Goal: Task Accomplishment & Management: Complete application form

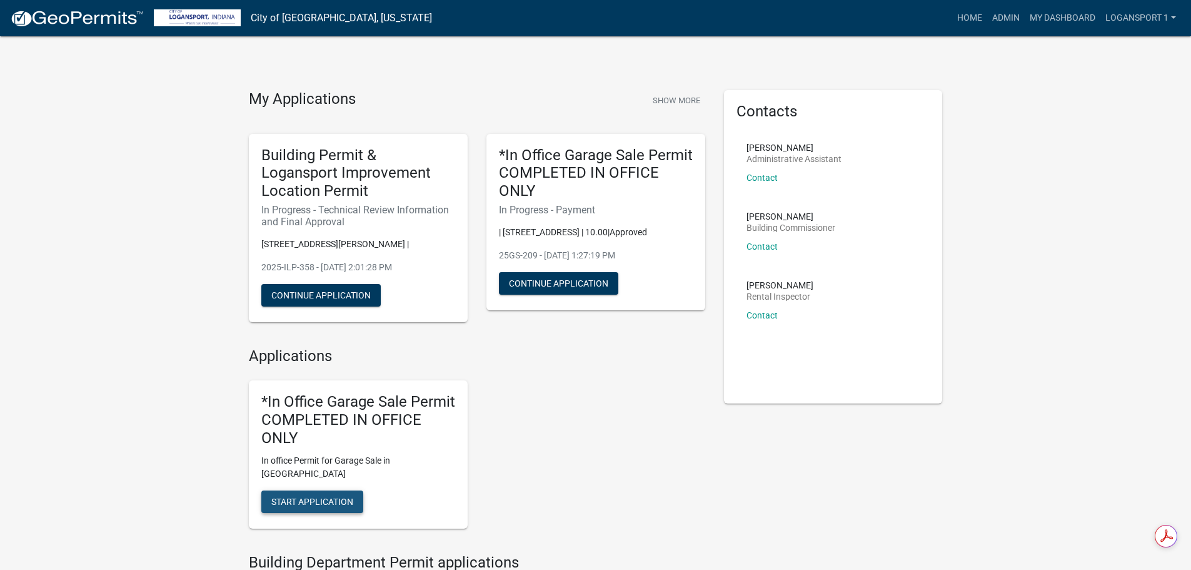
click at [282, 498] on button "Start Application" at bounding box center [312, 501] width 102 height 23
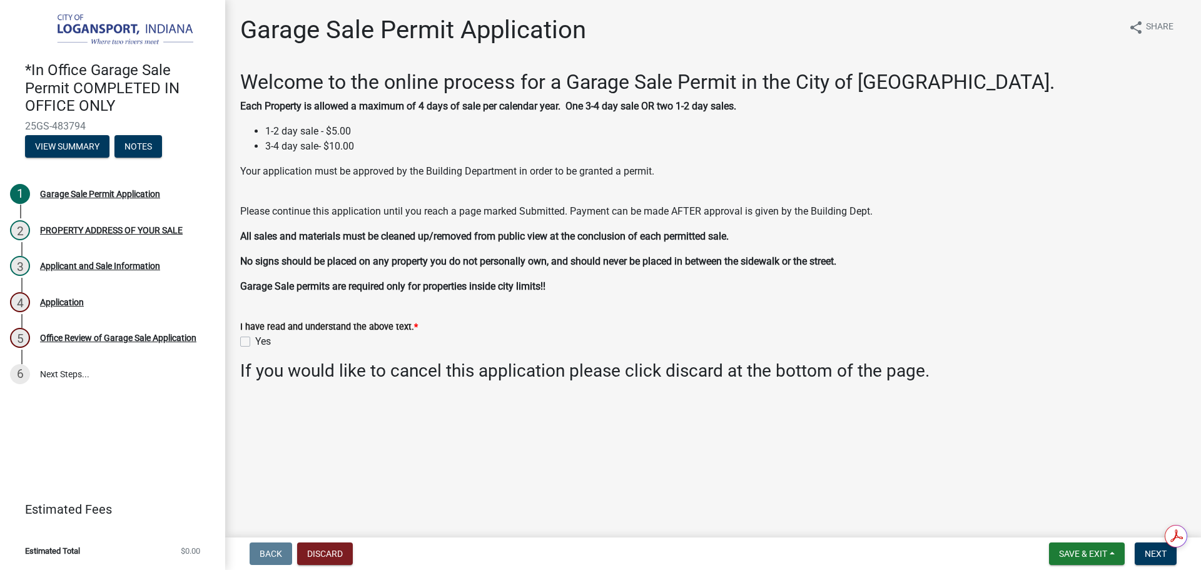
click at [255, 340] on label "Yes" at bounding box center [263, 341] width 16 height 15
click at [255, 340] on input "Yes" at bounding box center [259, 338] width 8 height 8
checkbox input "true"
click at [1150, 553] on span "Next" at bounding box center [1155, 553] width 22 height 10
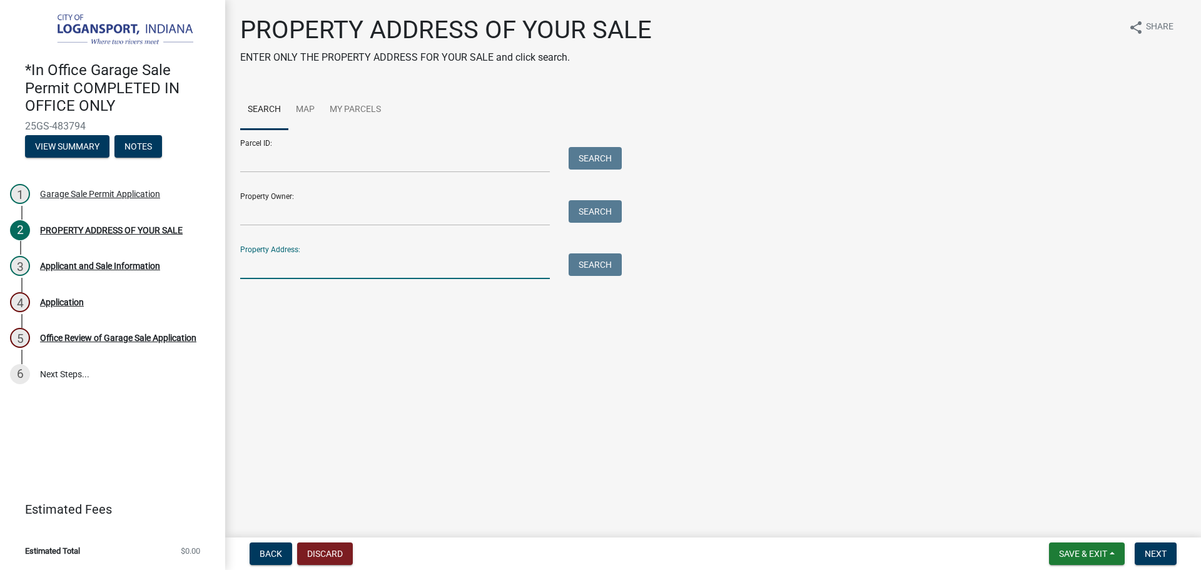
click at [465, 260] on input "Property Address:" at bounding box center [395, 266] width 310 height 26
type input "19 E Main"
click at [580, 259] on button "Search" at bounding box center [594, 264] width 53 height 23
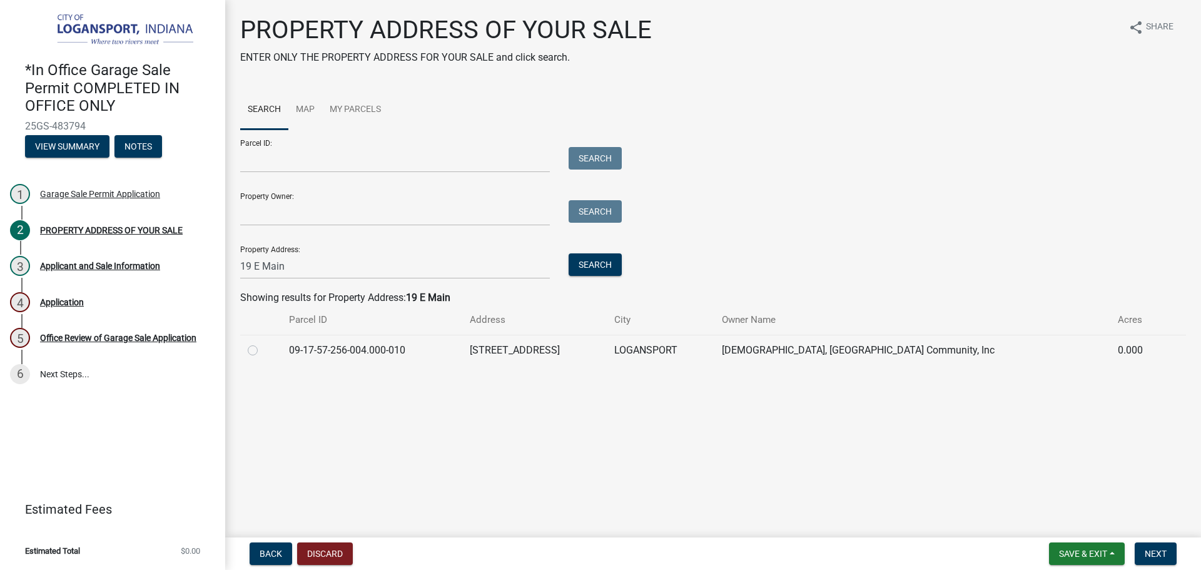
drag, startPoint x: 261, startPoint y: 345, endPoint x: 254, endPoint y: 348, distance: 7.6
click at [261, 345] on div at bounding box center [261, 350] width 26 height 15
click at [263, 343] on label at bounding box center [263, 343] width 0 height 0
click at [263, 348] on input "radio" at bounding box center [267, 347] width 8 height 8
radio input "true"
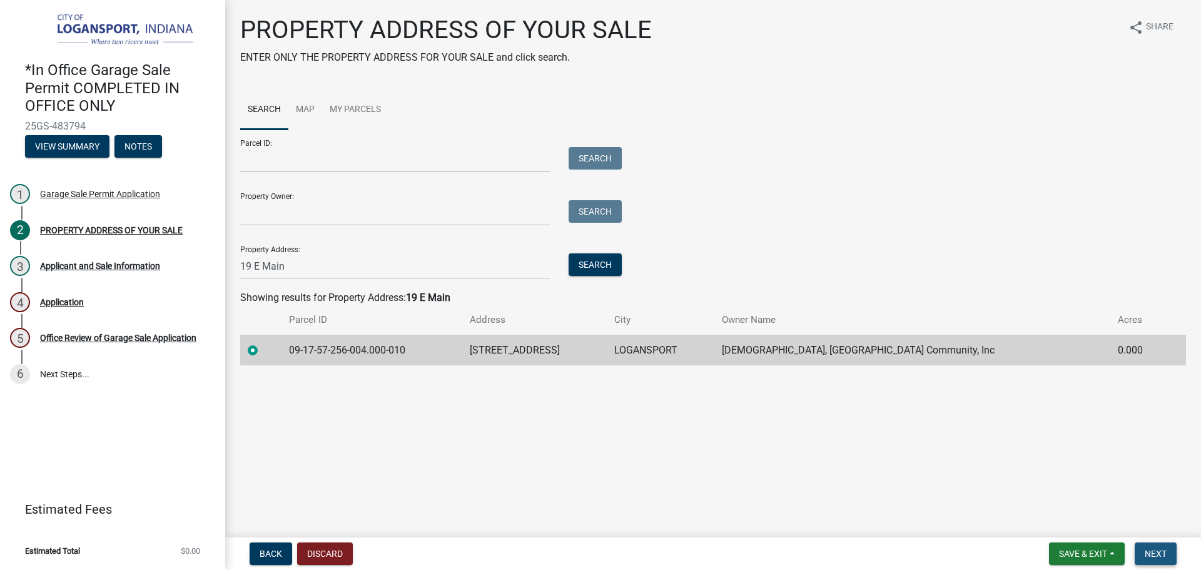
click at [1155, 552] on span "Next" at bounding box center [1155, 553] width 22 height 10
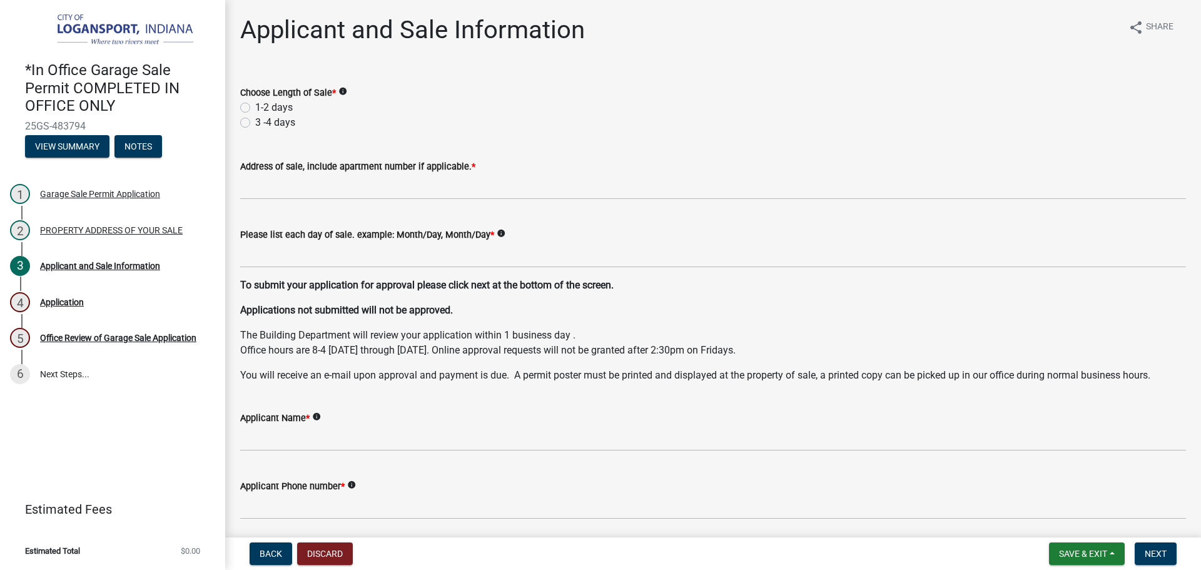
click at [255, 106] on label "1-2 days" at bounding box center [274, 107] width 38 height 15
click at [255, 106] on input "1-2 days" at bounding box center [259, 104] width 8 height 8
radio input "true"
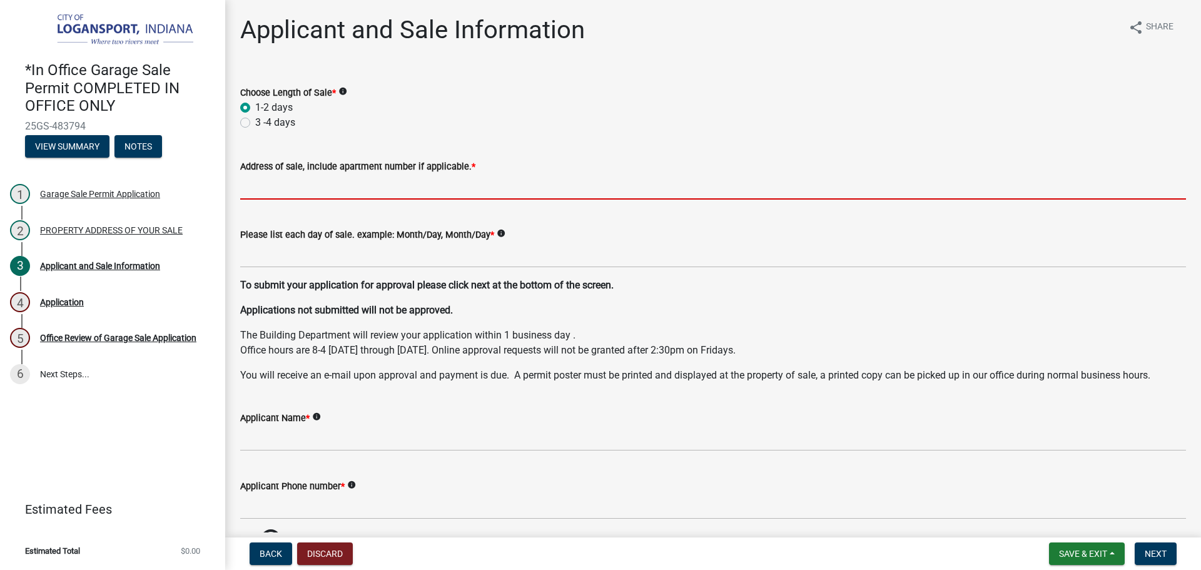
click at [268, 179] on input "Address of sale, include apartment number if applicable. *" at bounding box center [713, 187] width 946 height 26
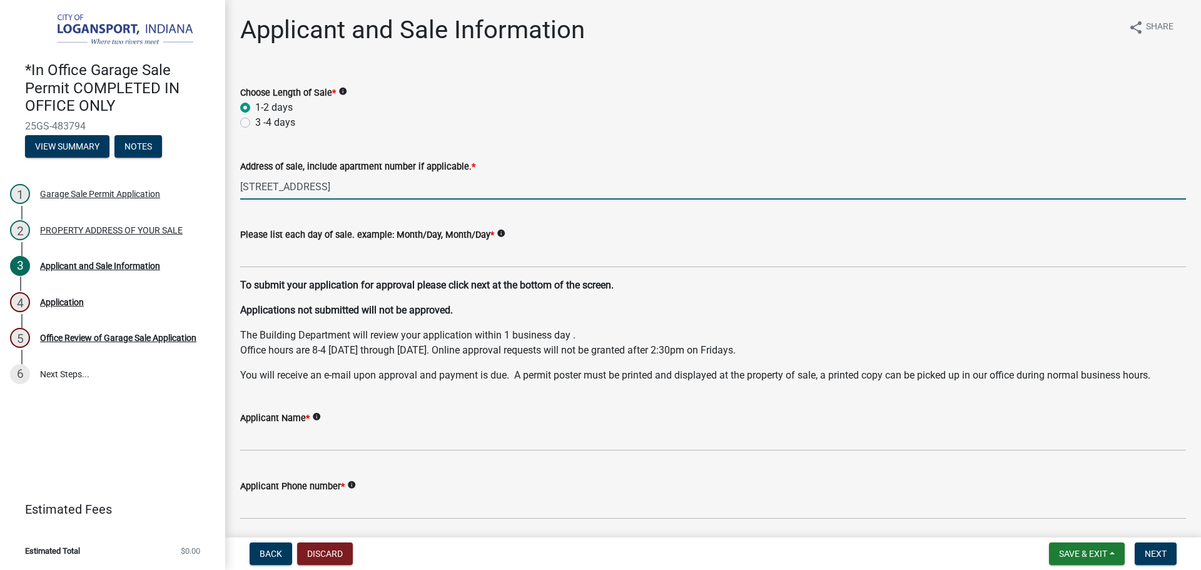
type input "[STREET_ADDRESS]"
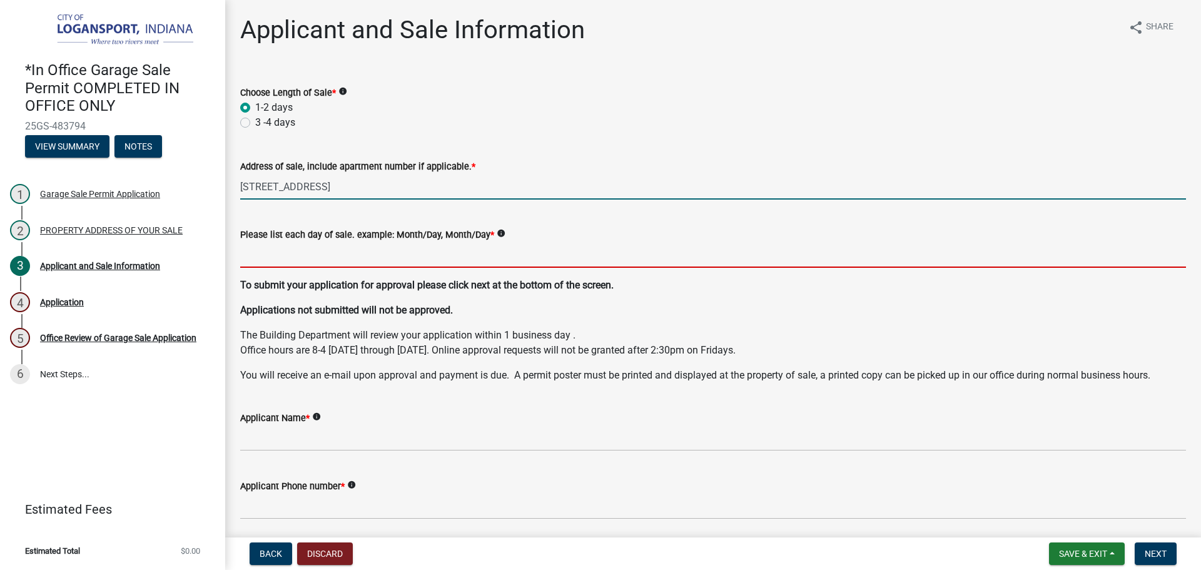
click at [285, 245] on input "Please list each day of sale. example: Month/Day, Month/Day *" at bounding box center [713, 255] width 946 height 26
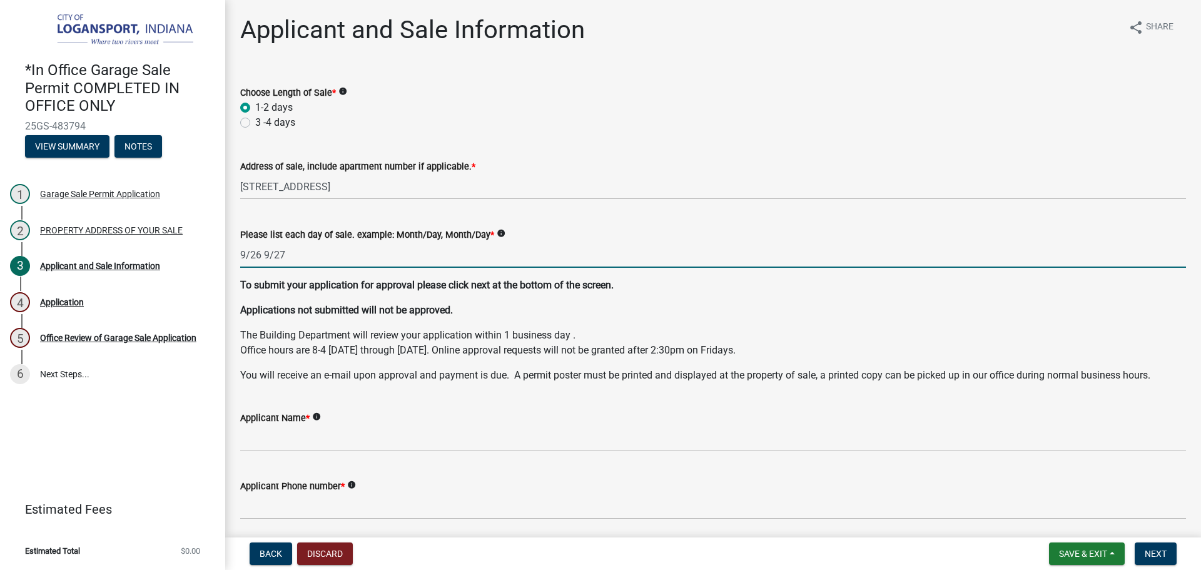
type input "9/26 9/27"
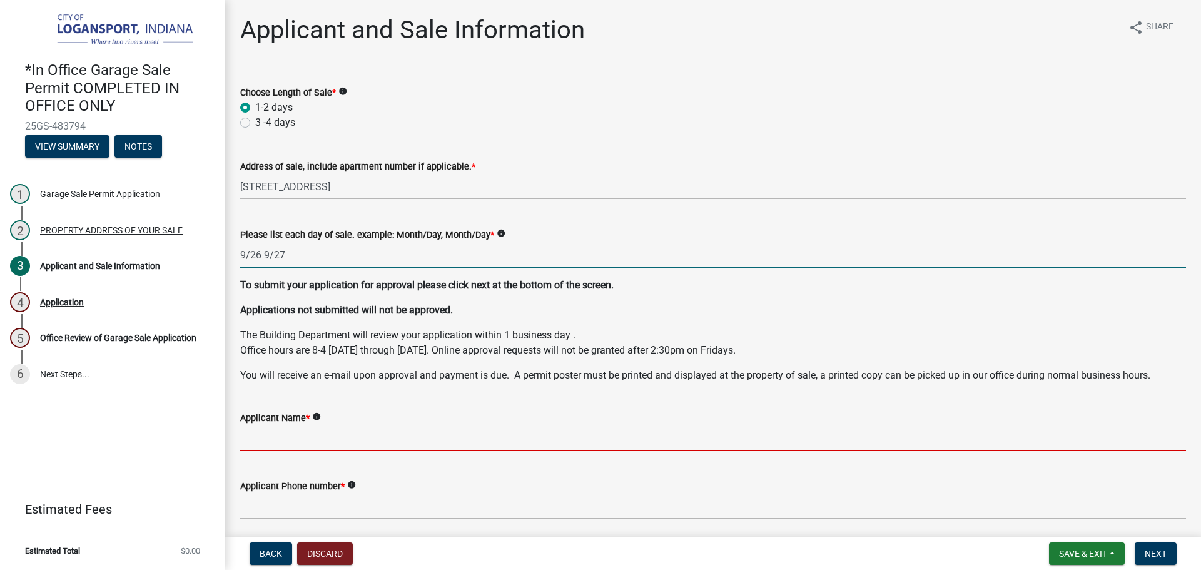
click at [379, 445] on input "Applicant Name *" at bounding box center [713, 438] width 946 height 26
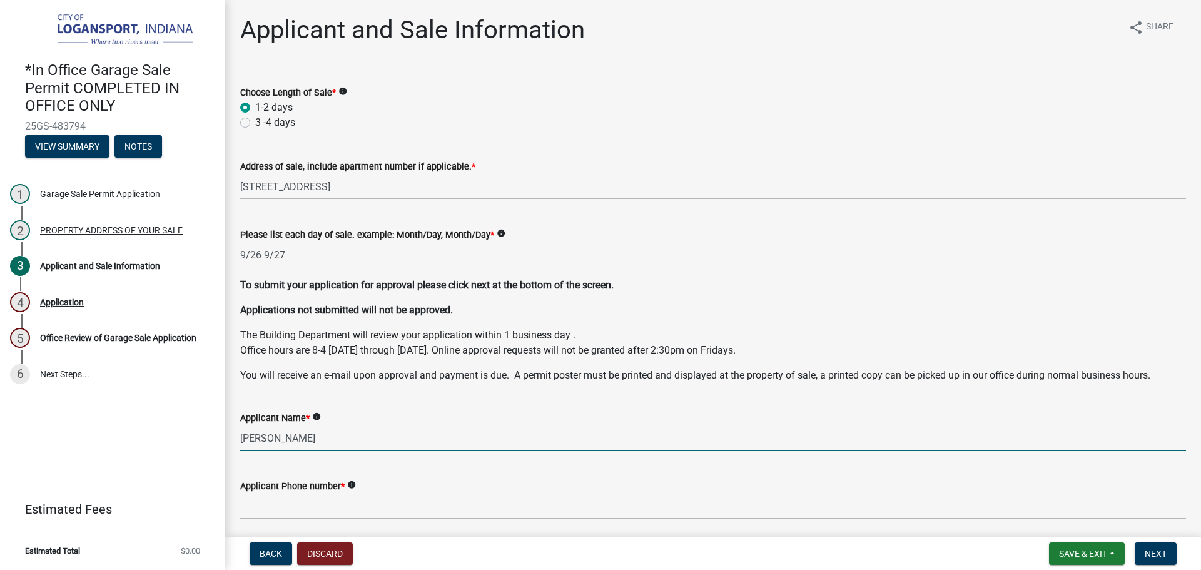
type input "[PERSON_NAME]"
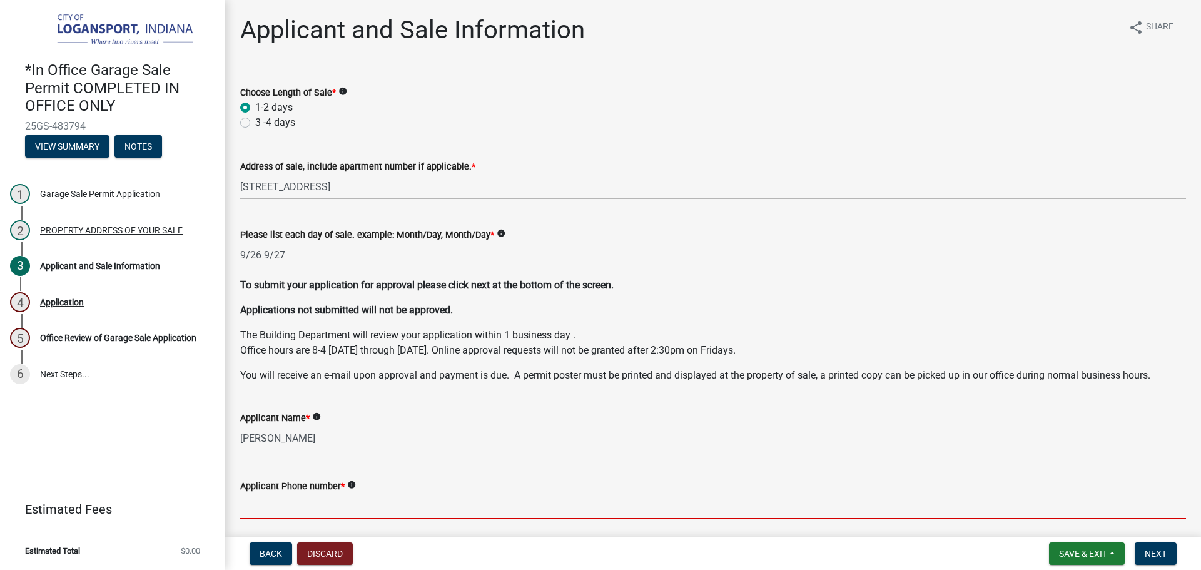
click at [336, 503] on input "Applicant Phone number *" at bounding box center [713, 506] width 946 height 26
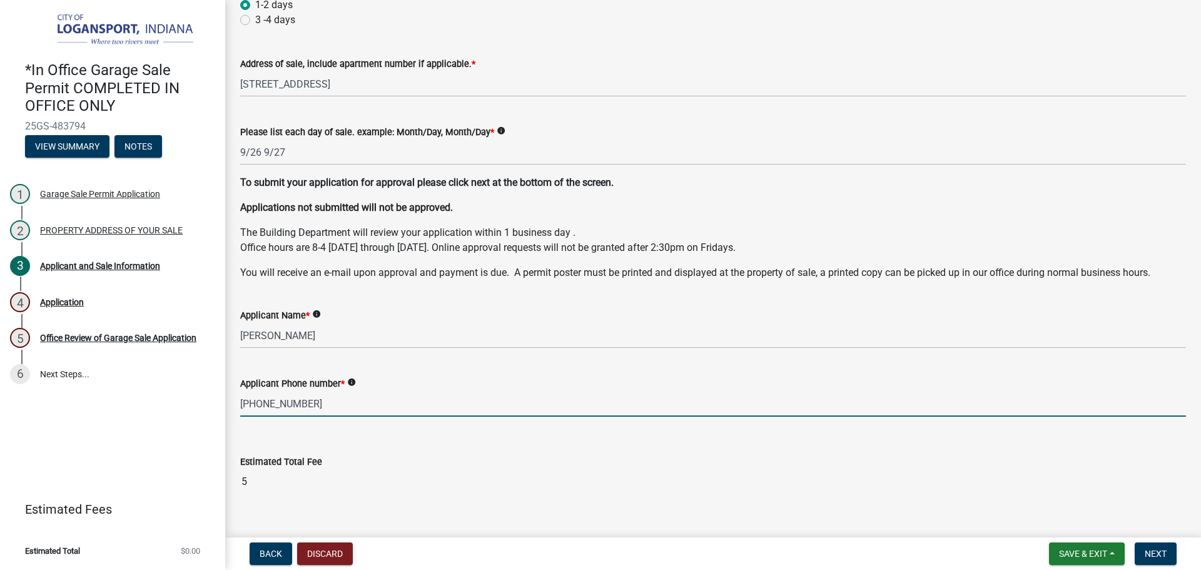
scroll to position [124, 0]
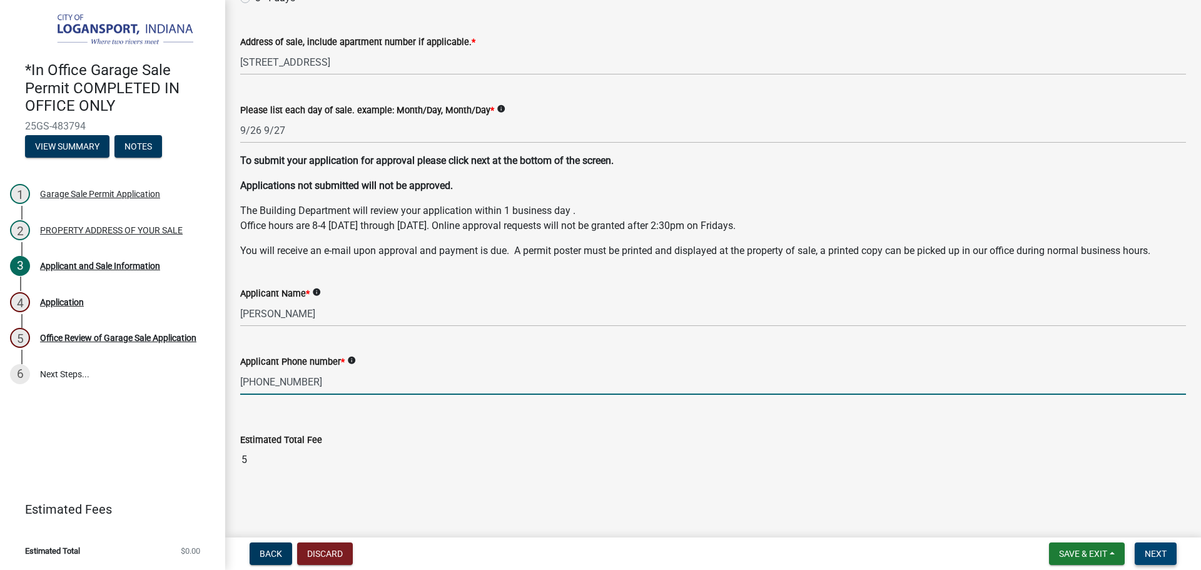
type input "[PHONE_NUMBER]"
click at [1154, 550] on span "Next" at bounding box center [1155, 553] width 22 height 10
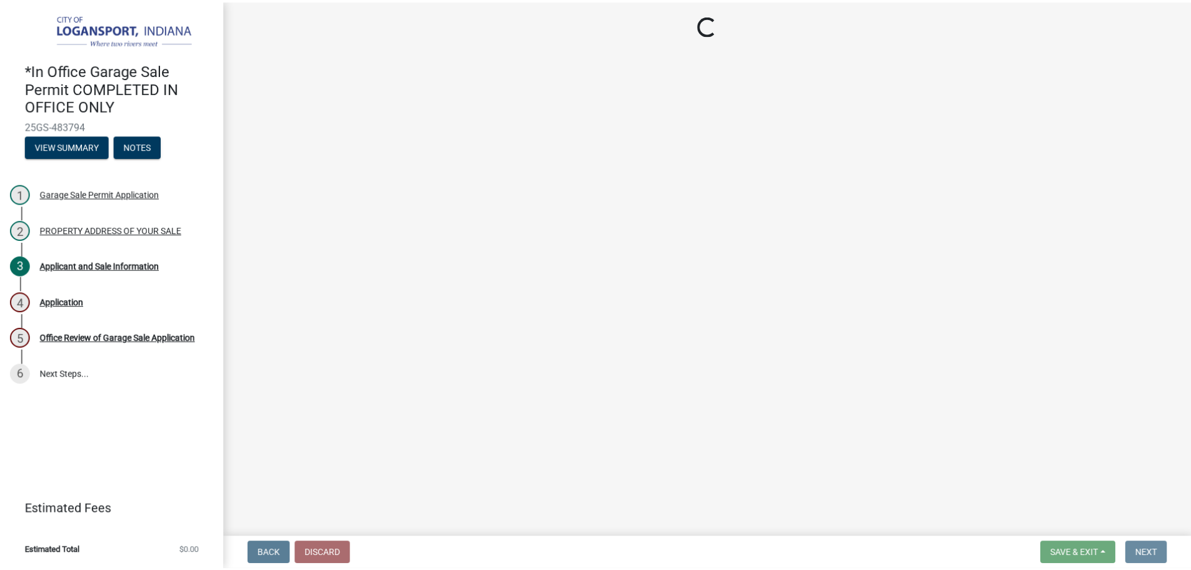
scroll to position [0, 0]
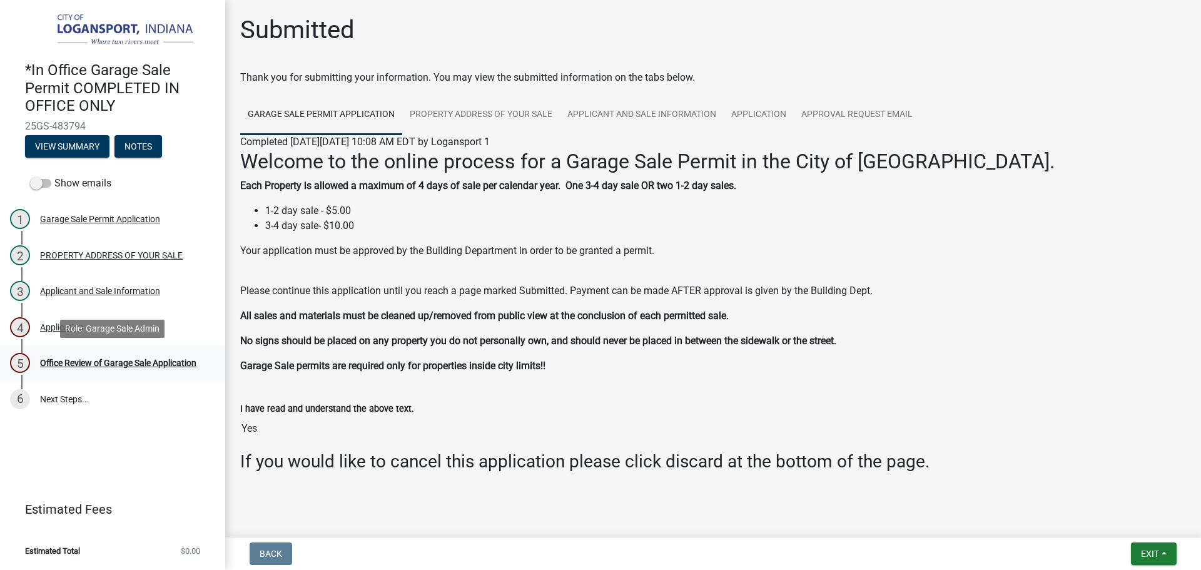
click at [184, 360] on div "Office Review of Garage Sale Application" at bounding box center [118, 362] width 156 height 9
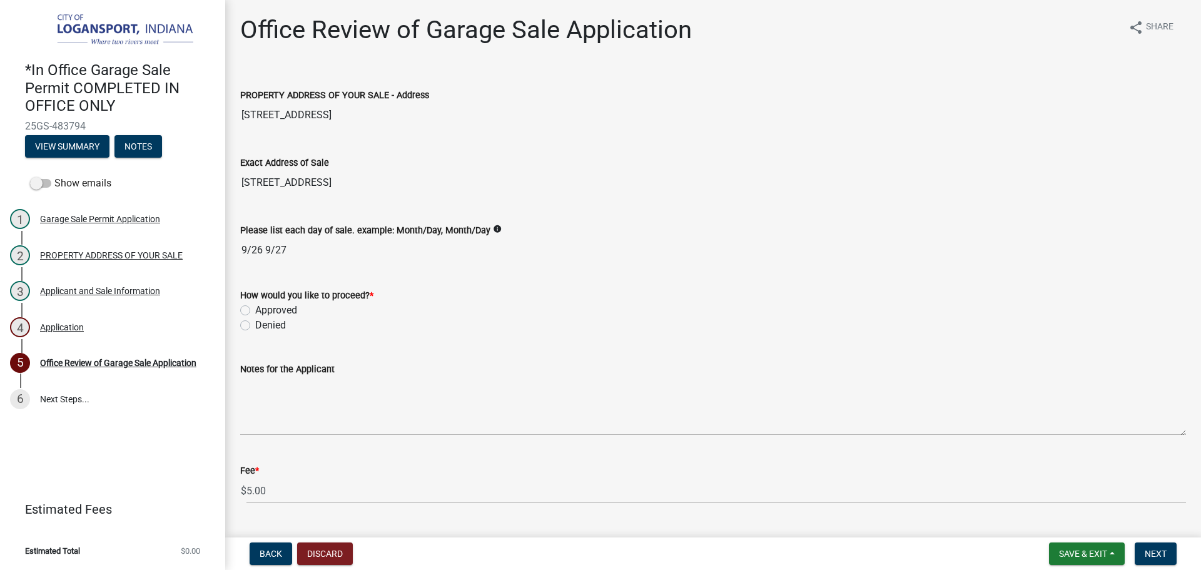
click at [255, 315] on label "Approved" at bounding box center [276, 310] width 42 height 15
click at [255, 311] on input "Approved" at bounding box center [259, 307] width 8 height 8
radio input "true"
click at [1146, 555] on span "Next" at bounding box center [1155, 553] width 22 height 10
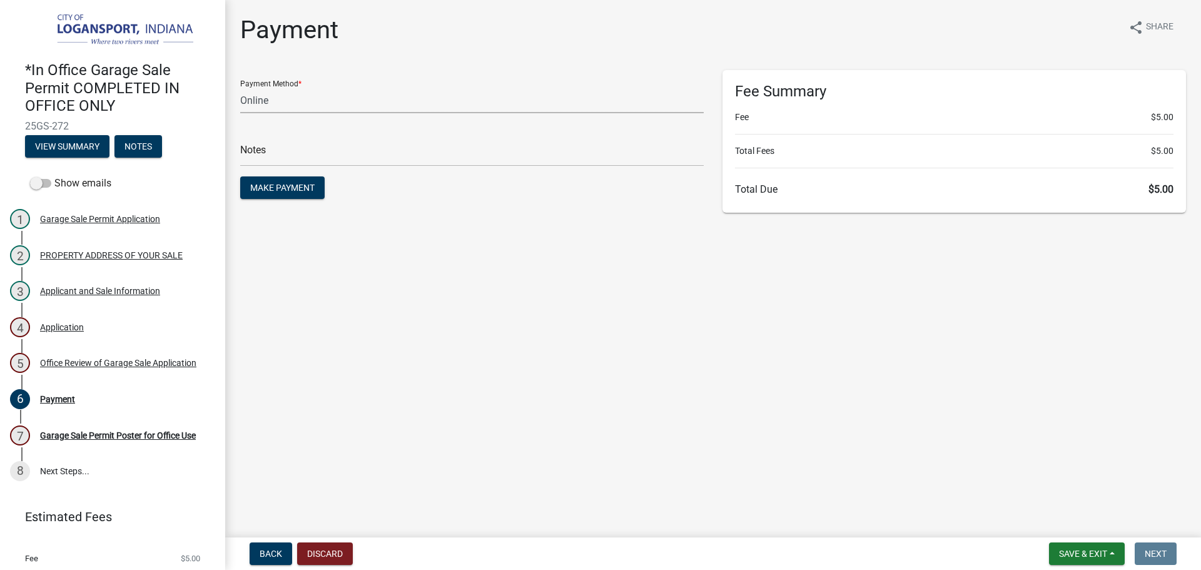
click at [317, 103] on select "Credit Card POS Check Cash Online" at bounding box center [471, 101] width 463 height 26
select select "2: 1"
click at [240, 88] on select "Credit Card POS Check Cash Online" at bounding box center [471, 101] width 463 height 26
click at [310, 156] on input "text" at bounding box center [471, 154] width 463 height 26
type input "118390"
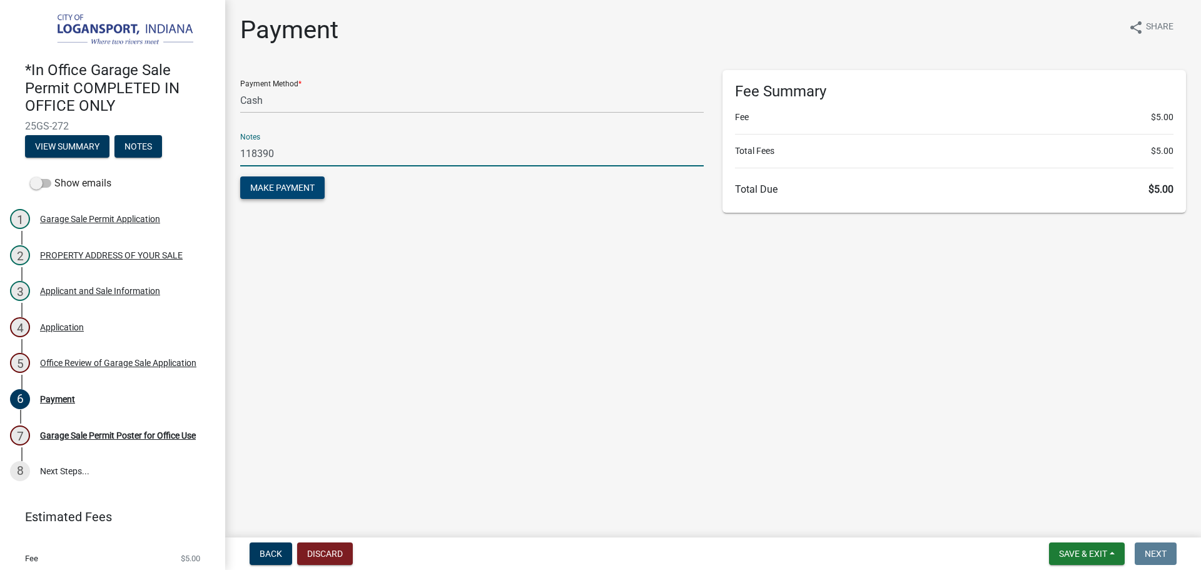
click at [291, 191] on span "Make Payment" at bounding box center [282, 188] width 64 height 10
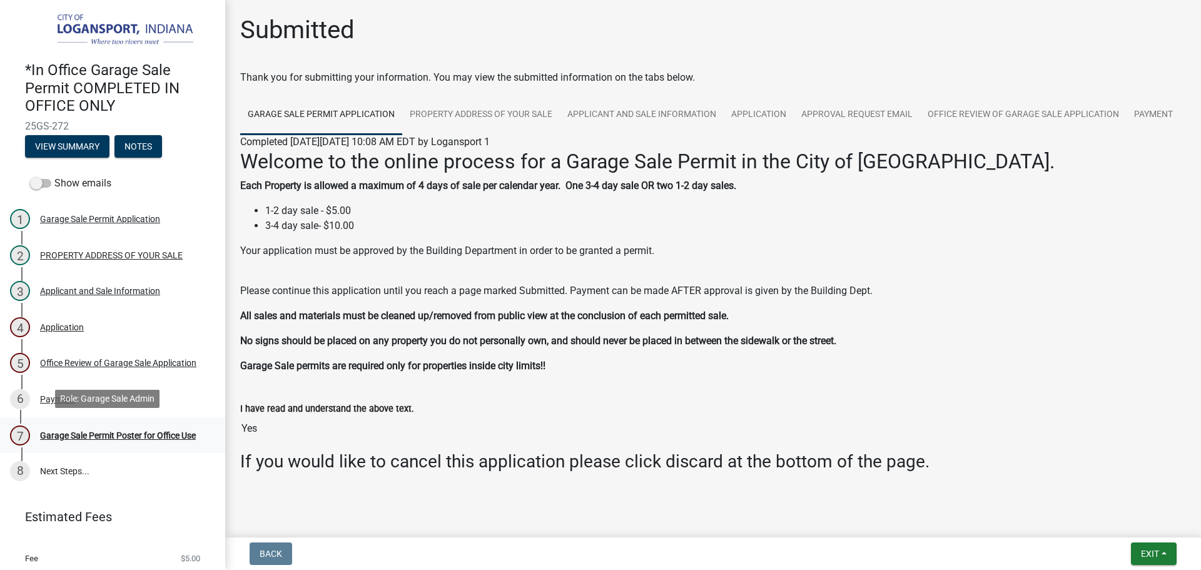
click at [135, 431] on div "Garage Sale Permit Poster for Office Use" at bounding box center [118, 435] width 156 height 9
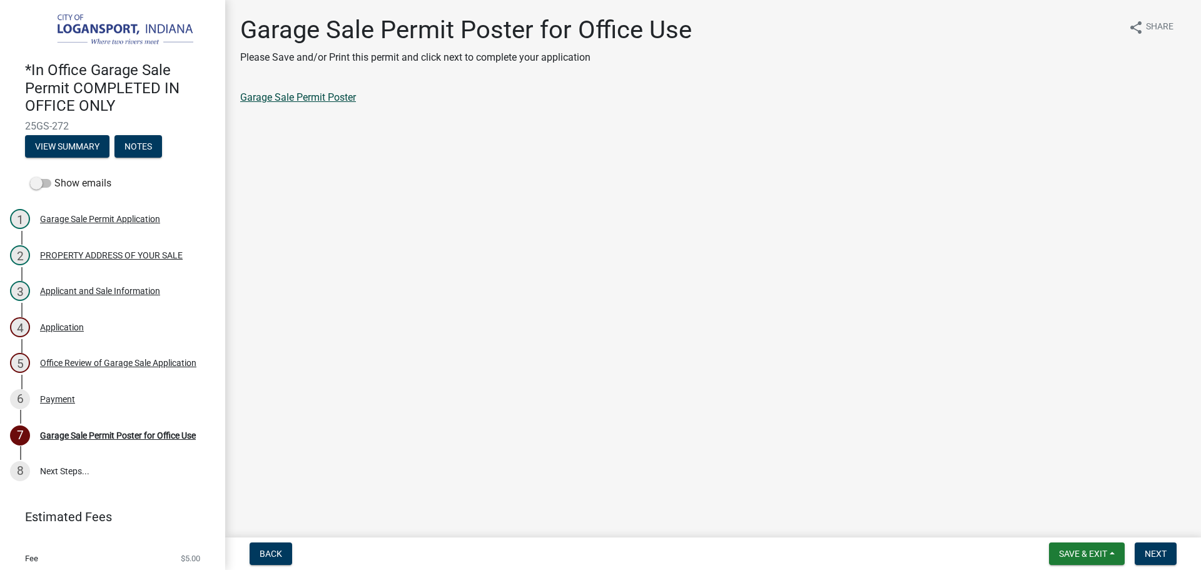
click at [320, 99] on link "Garage Sale Permit Poster" at bounding box center [298, 97] width 116 height 12
click at [1152, 551] on span "Next" at bounding box center [1155, 553] width 22 height 10
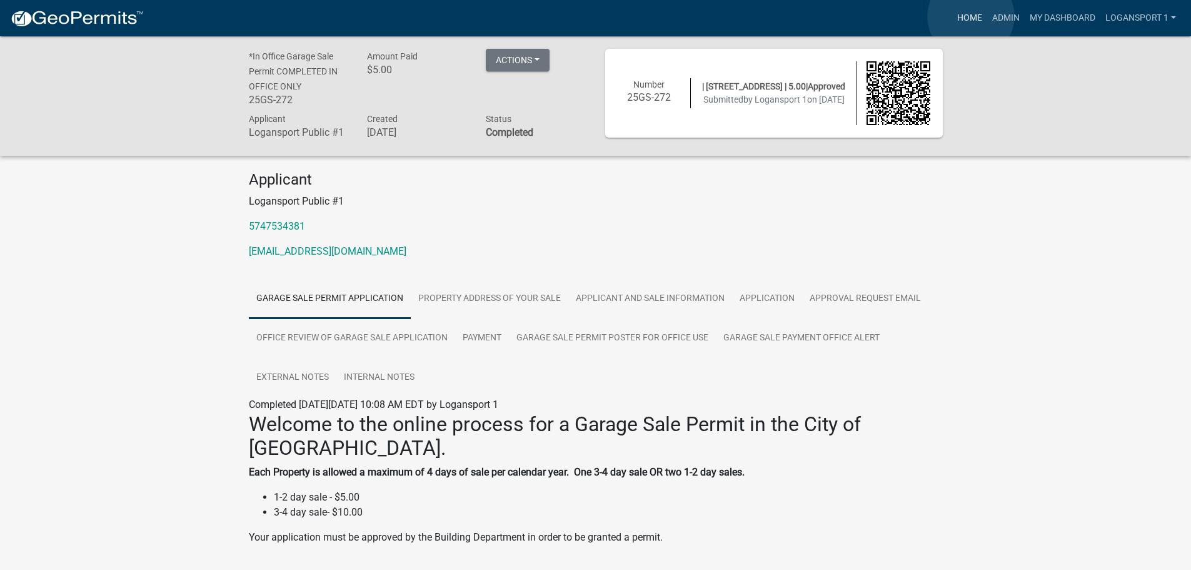
click at [971, 16] on link "Home" at bounding box center [969, 18] width 35 height 24
